Goal: Task Accomplishment & Management: Manage account settings

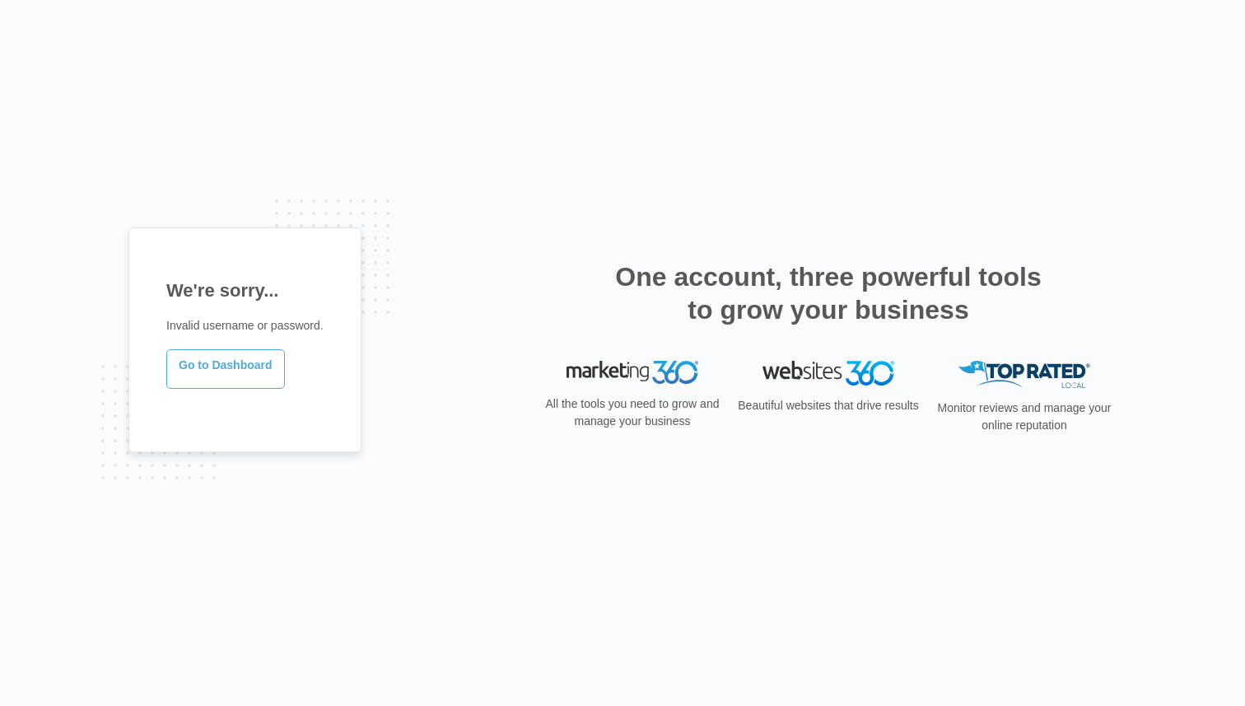
click at [240, 362] on link "Go to Dashboard" at bounding box center [225, 369] width 119 height 40
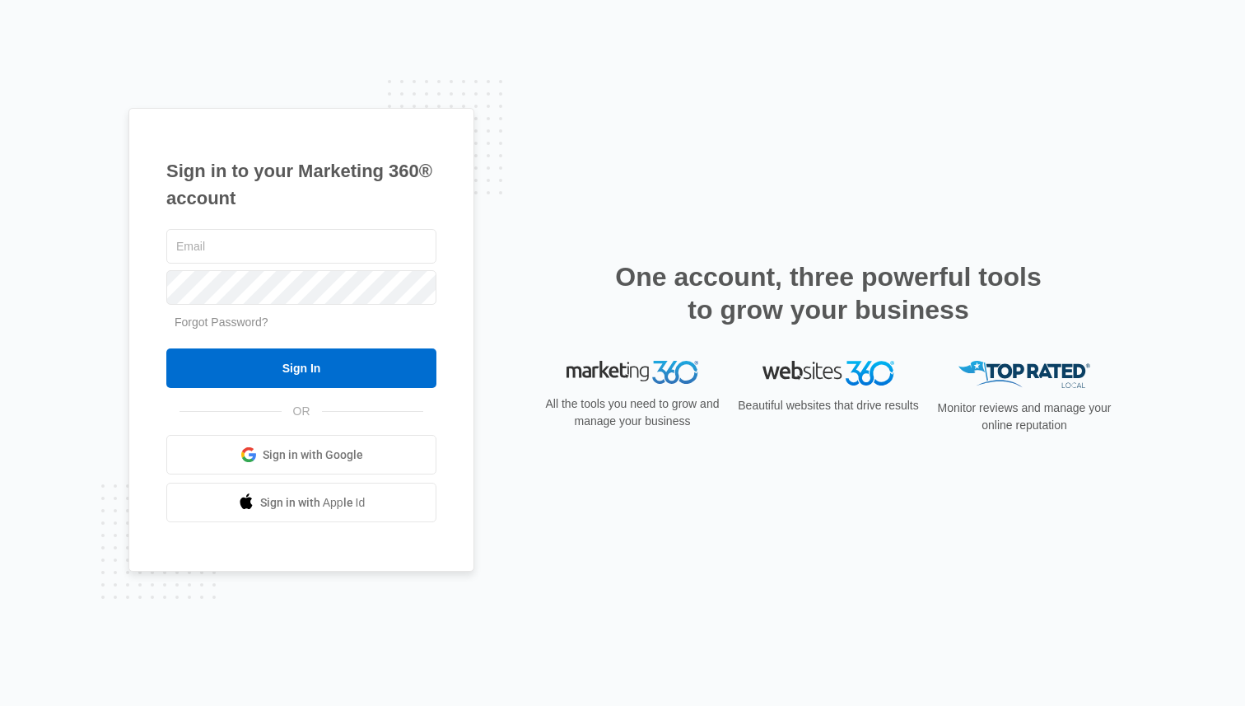
click at [289, 455] on span "Sign in with Google" at bounding box center [313, 454] width 100 height 17
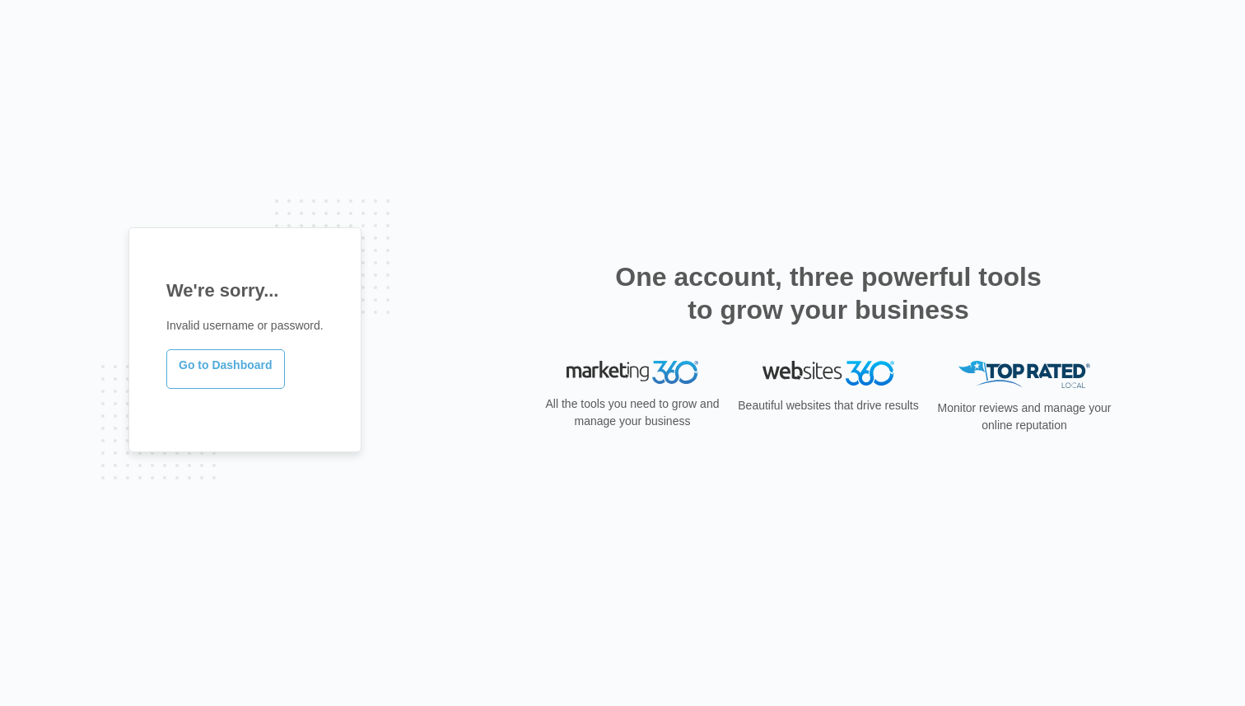
click at [235, 360] on link "Go to Dashboard" at bounding box center [225, 369] width 119 height 40
